Goal: Task Accomplishment & Management: Use online tool/utility

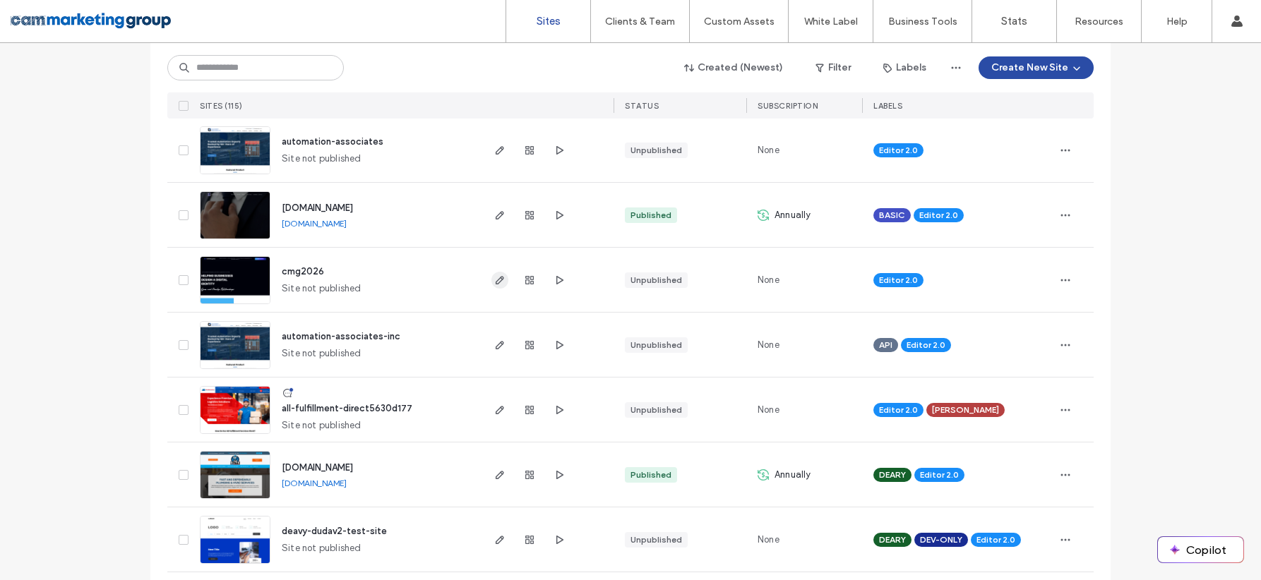
click at [494, 282] on icon "button" at bounding box center [499, 280] width 11 height 11
